Goal: Navigation & Orientation: Find specific page/section

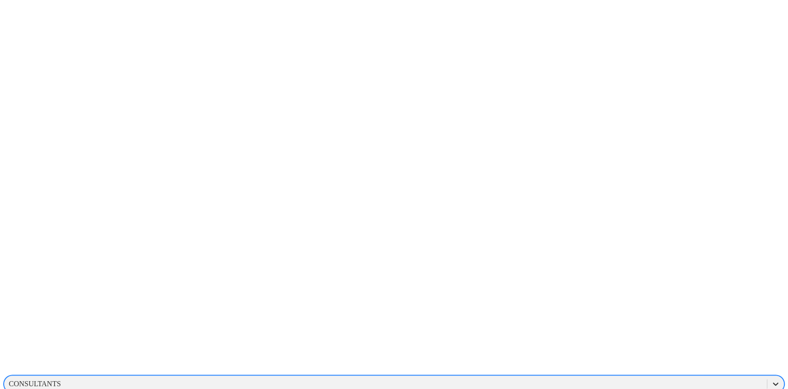
click at [771, 379] on icon at bounding box center [775, 383] width 9 height 9
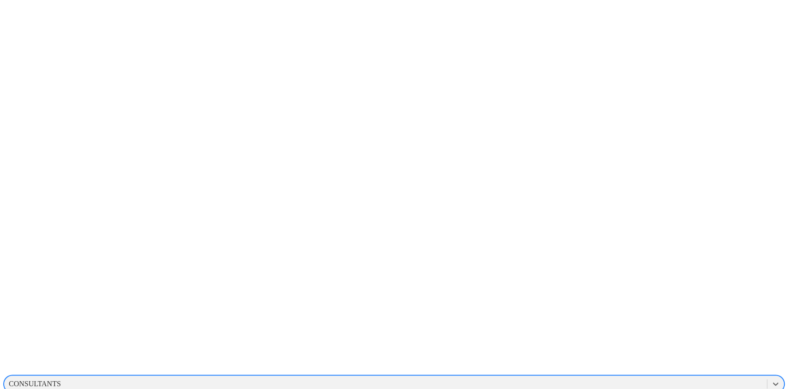
click at [580, 377] on div "CONSULTANTS" at bounding box center [385, 384] width 763 height 14
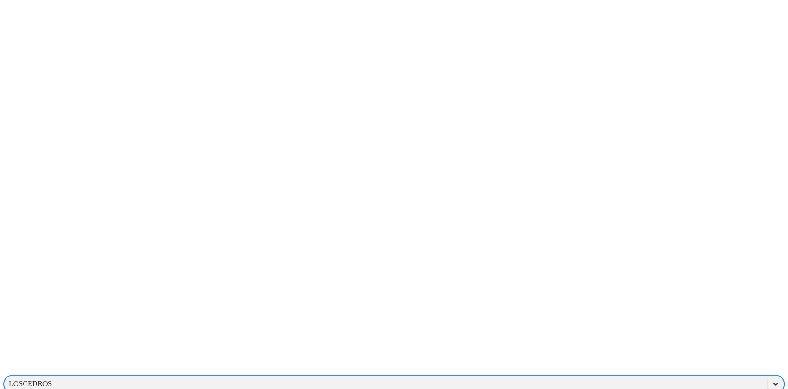
click at [773, 382] on icon at bounding box center [776, 383] width 6 height 3
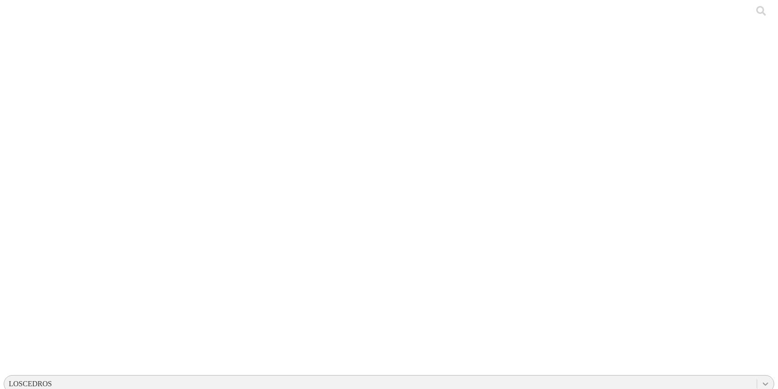
click at [761, 379] on icon at bounding box center [765, 383] width 9 height 9
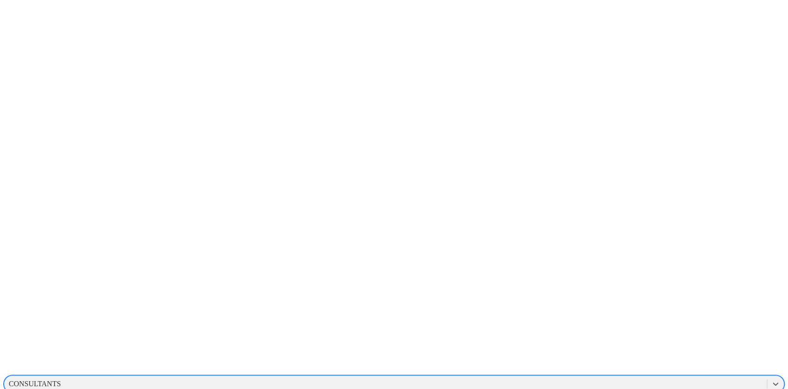
click at [771, 379] on icon at bounding box center [775, 383] width 9 height 9
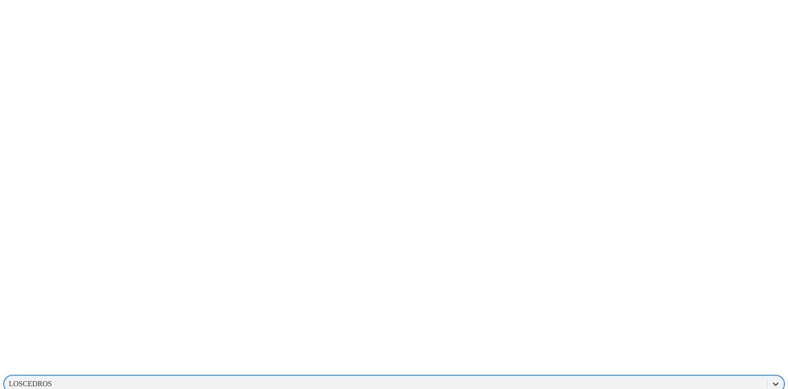
click at [771, 379] on icon at bounding box center [775, 383] width 9 height 9
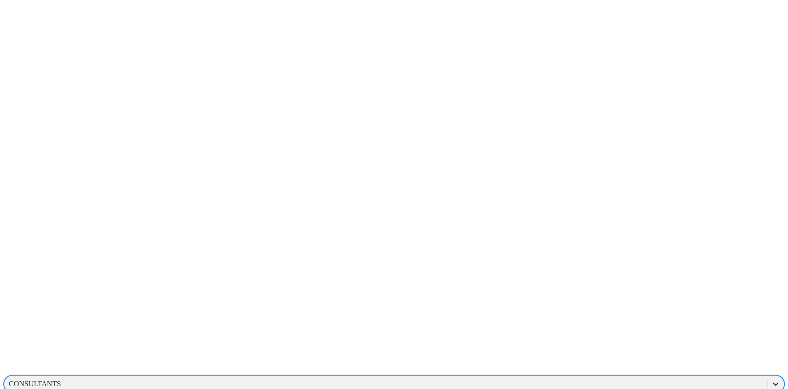
click at [771, 379] on icon at bounding box center [775, 383] width 9 height 9
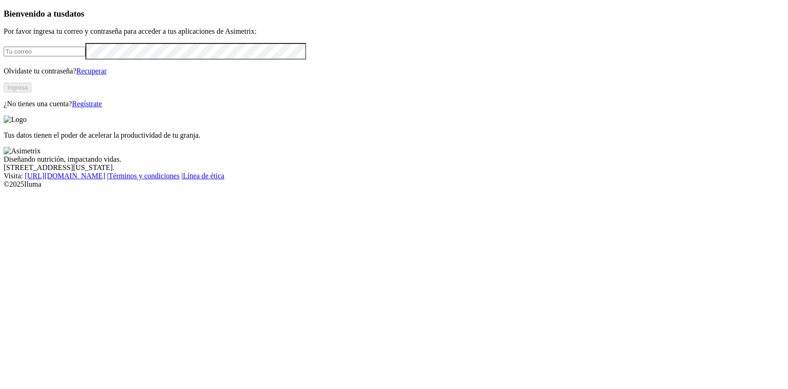
type input "claudia.restrepo@premexcorp.com"
click at [31, 92] on button "Ingresa" at bounding box center [18, 88] width 28 height 10
